Goal: Navigation & Orientation: Go to known website

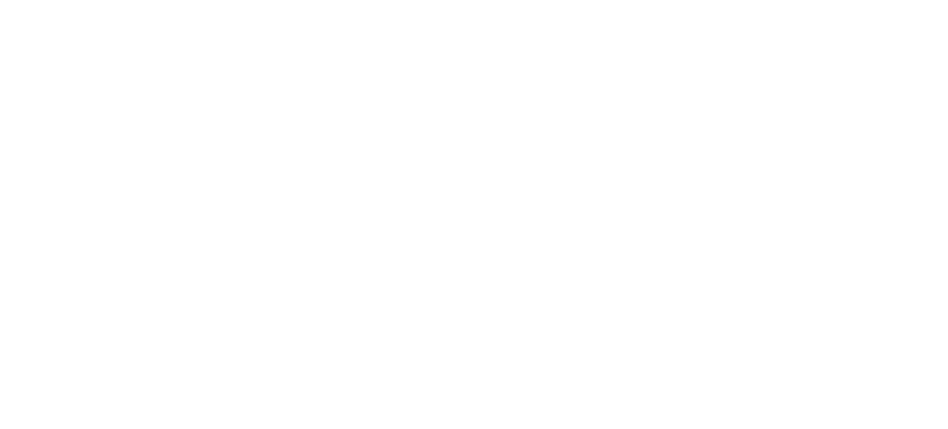
click at [527, 5] on html at bounding box center [474, 2] width 948 height 5
